Goal: Task Accomplishment & Management: Use online tool/utility

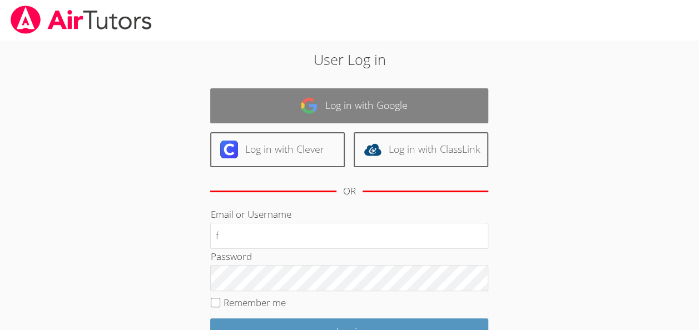
type input "f"
click at [323, 88] on link "Log in with Google" at bounding box center [349, 105] width 278 height 35
click at [330, 103] on link "Log in with Google" at bounding box center [349, 105] width 278 height 35
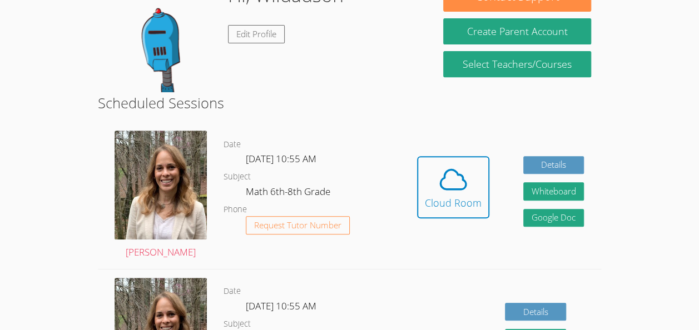
scroll to position [206, 0]
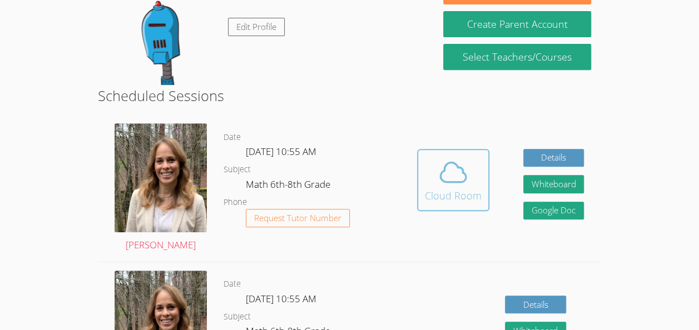
click at [455, 179] on icon at bounding box center [453, 172] width 31 height 31
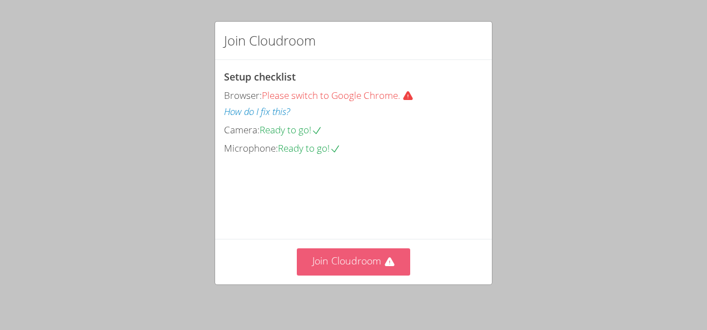
click at [358, 269] on button "Join Cloudroom" at bounding box center [354, 262] width 114 height 27
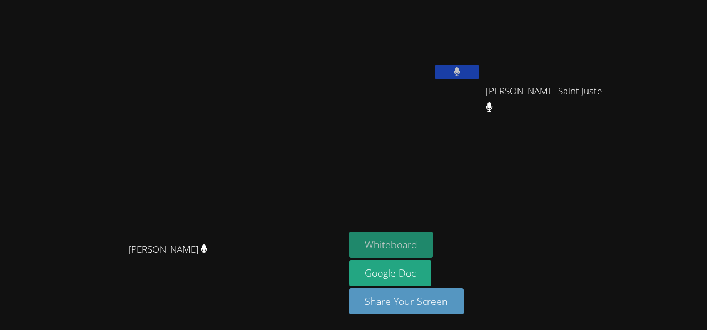
click at [433, 244] on button "Whiteboard" at bounding box center [391, 245] width 84 height 26
